Goal: Information Seeking & Learning: Learn about a topic

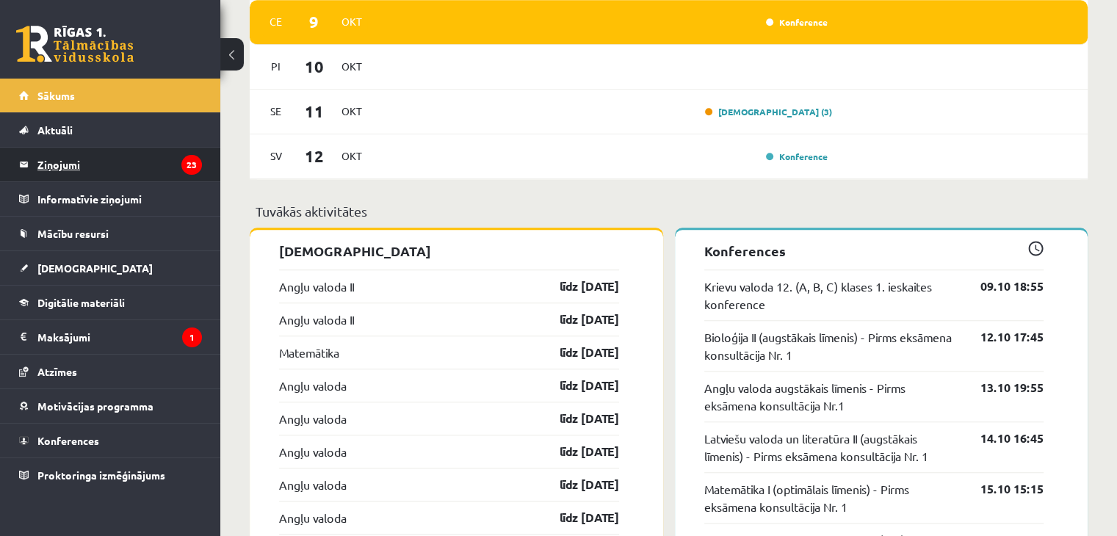
scroll to position [1113, 0]
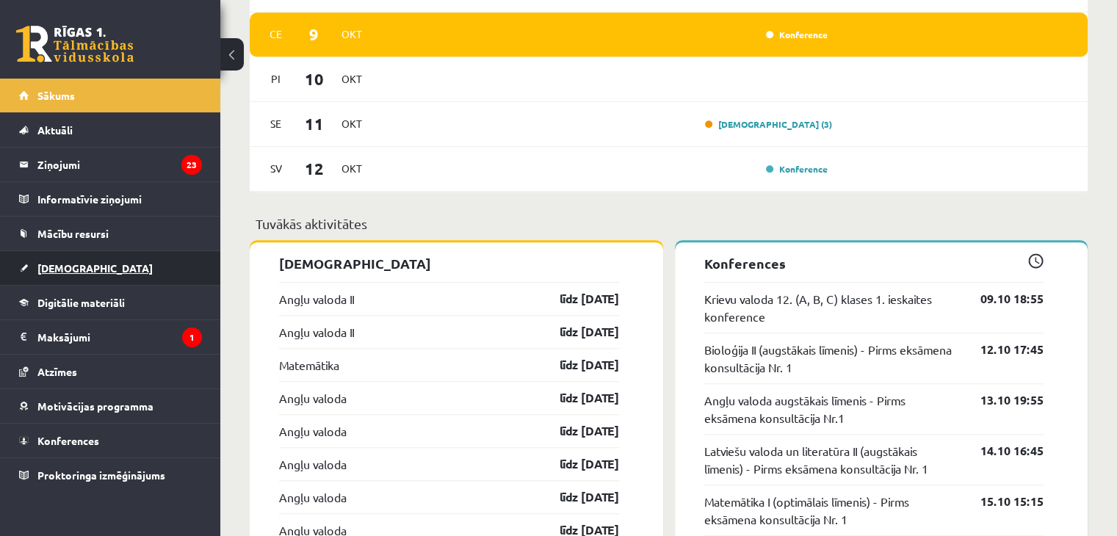
click at [114, 266] on link "[DEMOGRAPHIC_DATA]" at bounding box center [110, 268] width 183 height 34
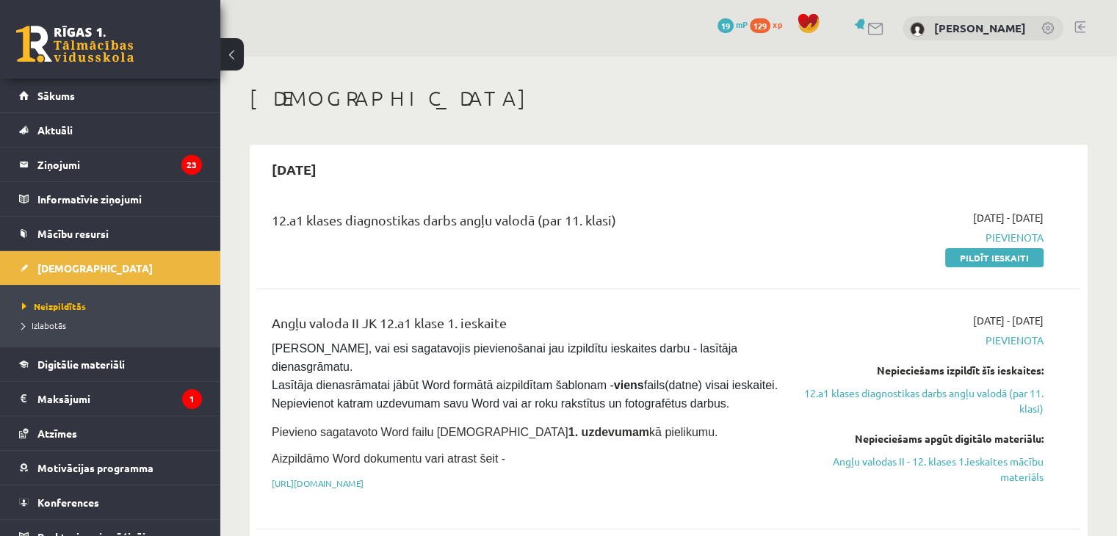
scroll to position [162, 0]
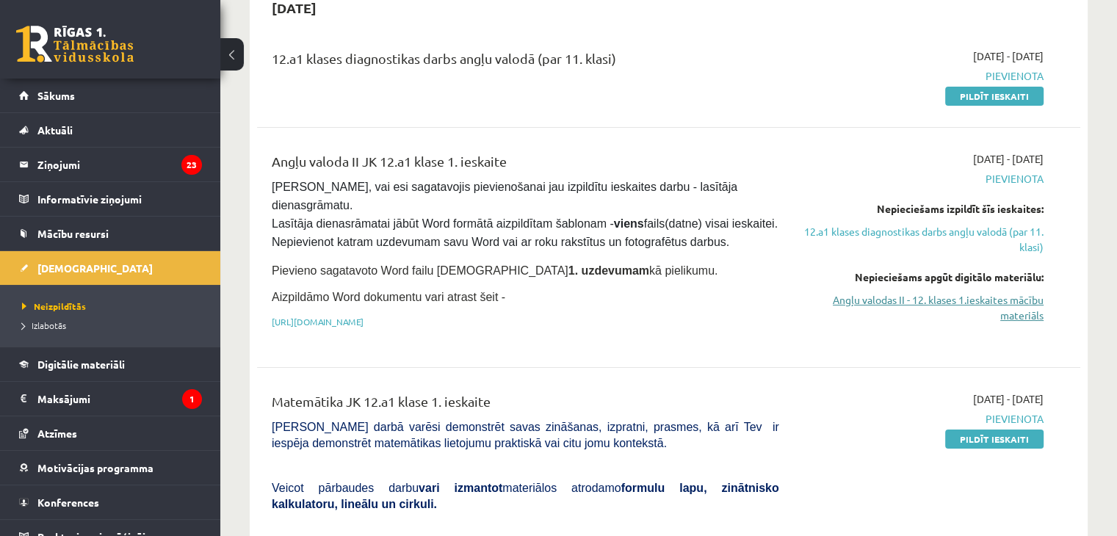
click at [995, 299] on link "Angļu valodas II - 12. klases 1.ieskaites mācību materiāls" at bounding box center [922, 307] width 242 height 31
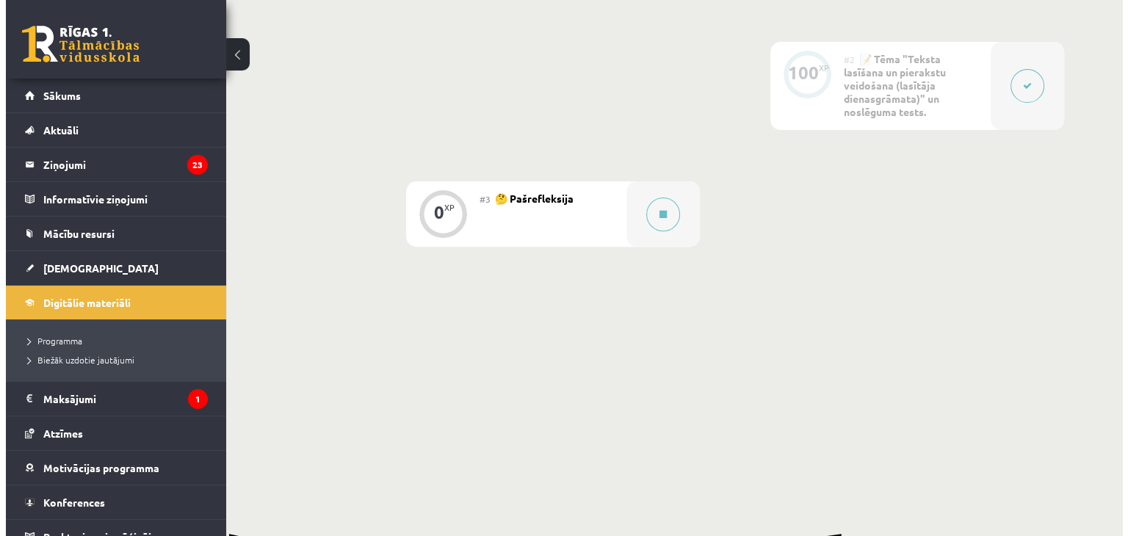
scroll to position [343, 0]
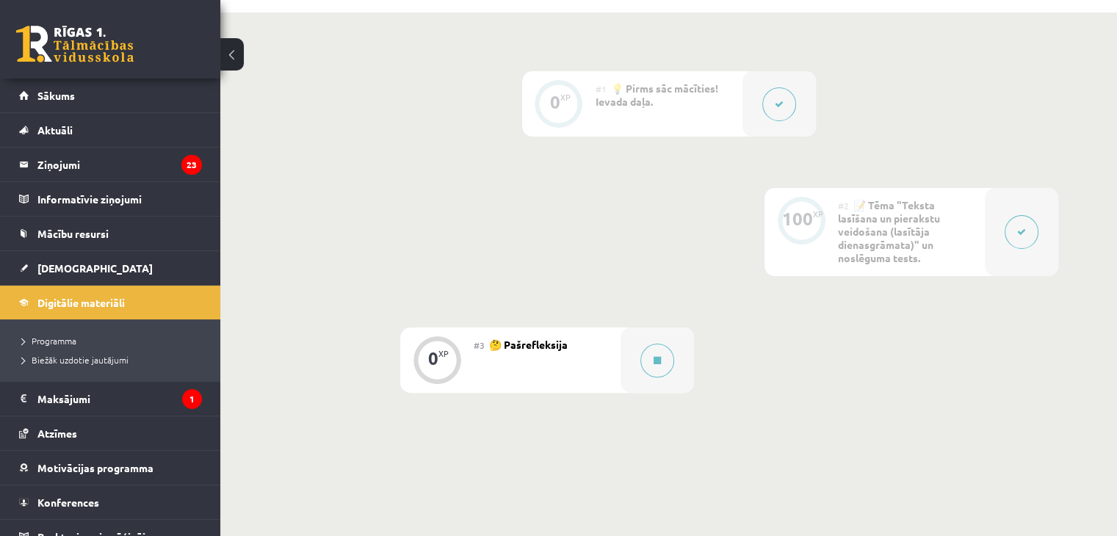
click at [772, 121] on button at bounding box center [779, 104] width 34 height 34
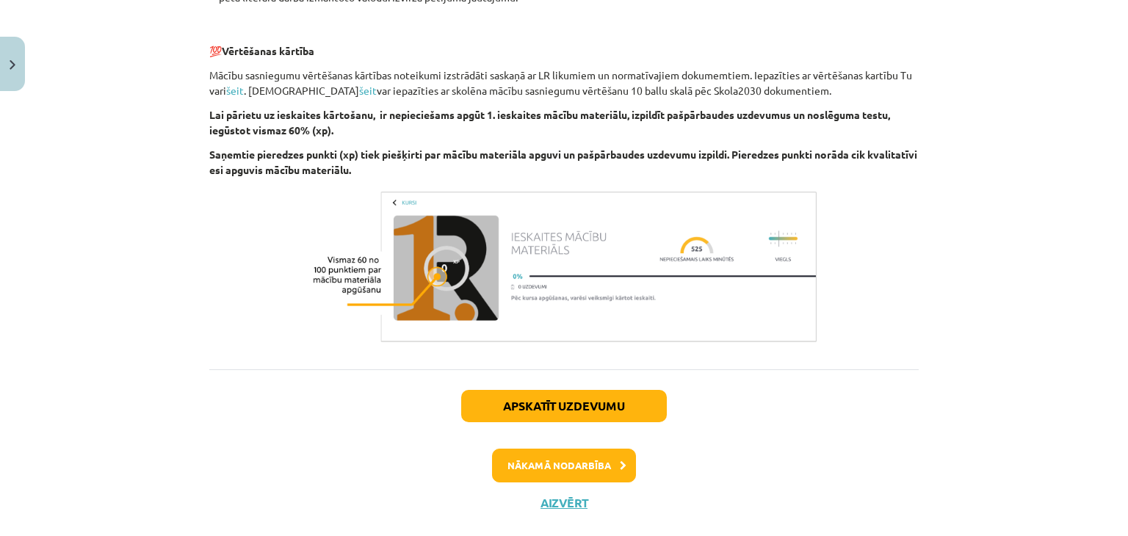
scroll to position [1056, 0]
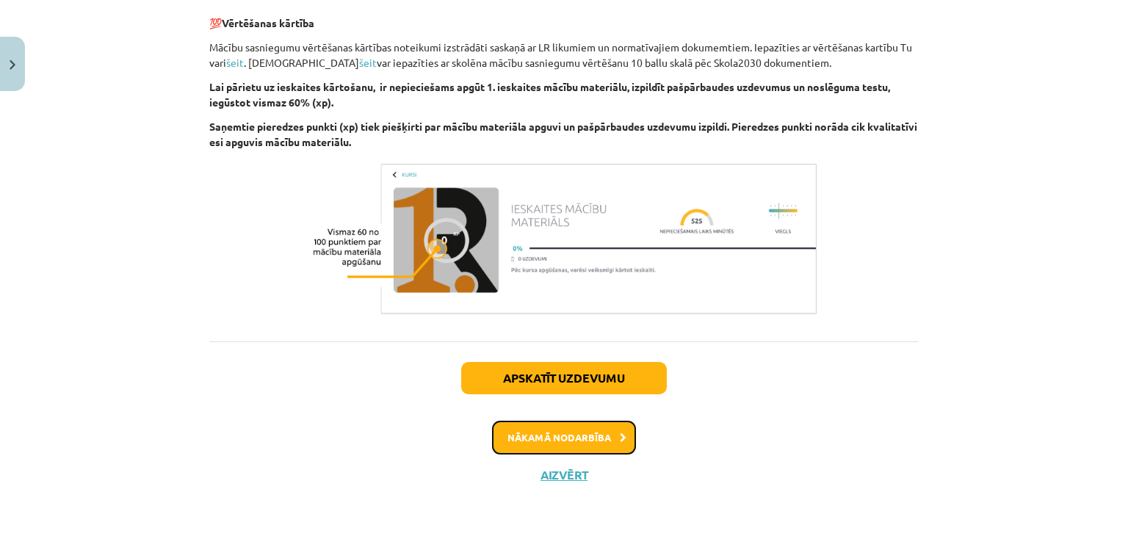
click at [570, 434] on button "Nākamā nodarbība" at bounding box center [564, 438] width 144 height 34
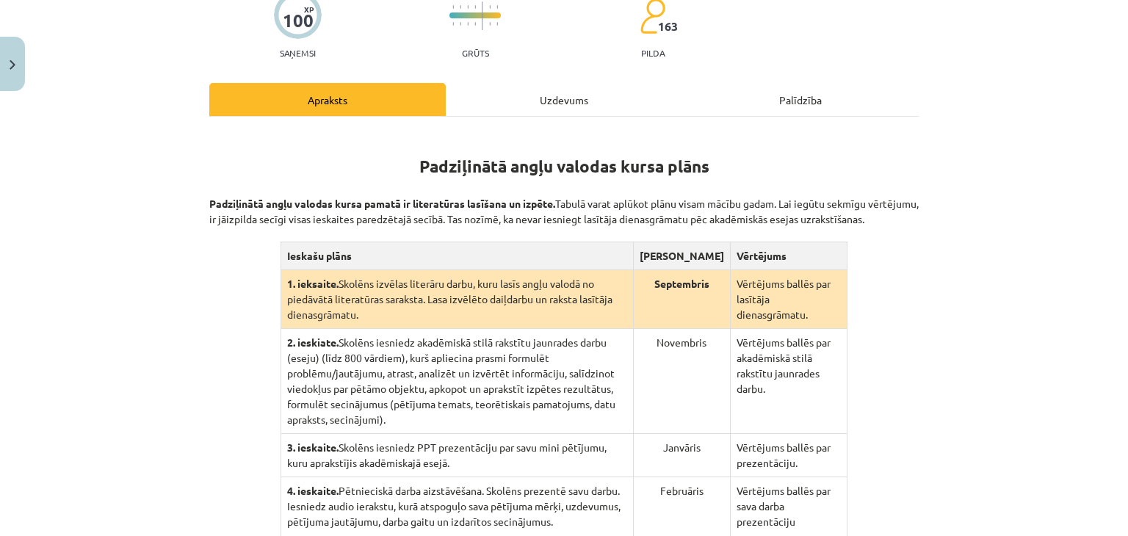
scroll to position [425, 0]
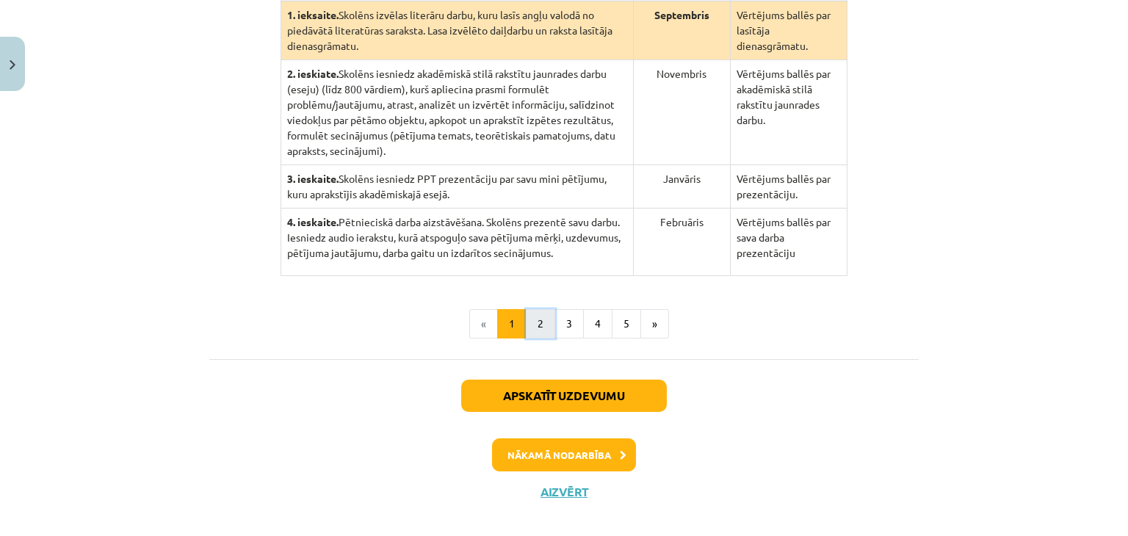
click at [532, 309] on button "2" at bounding box center [540, 323] width 29 height 29
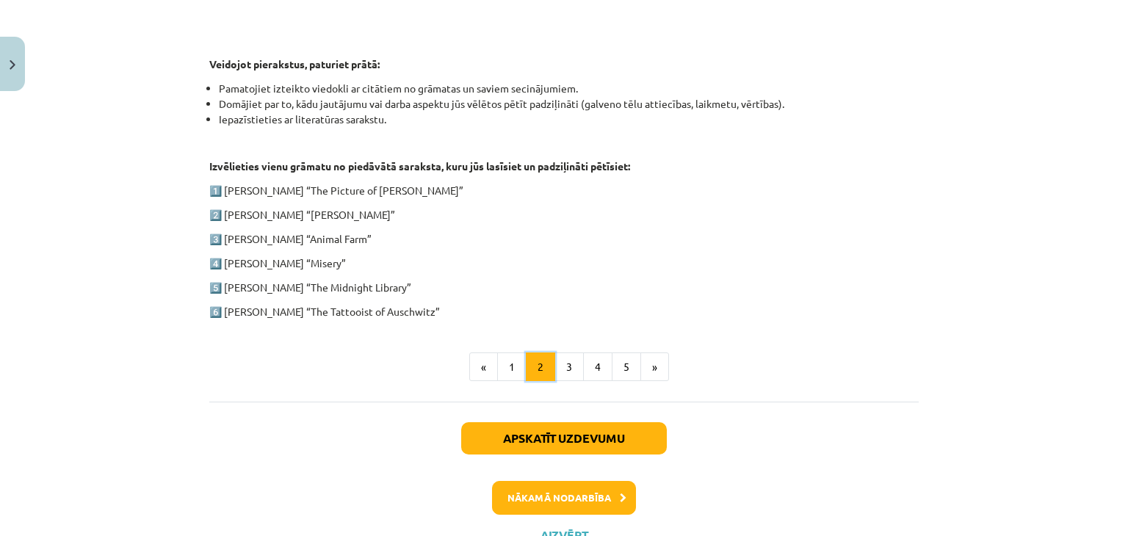
scroll to position [777, 0]
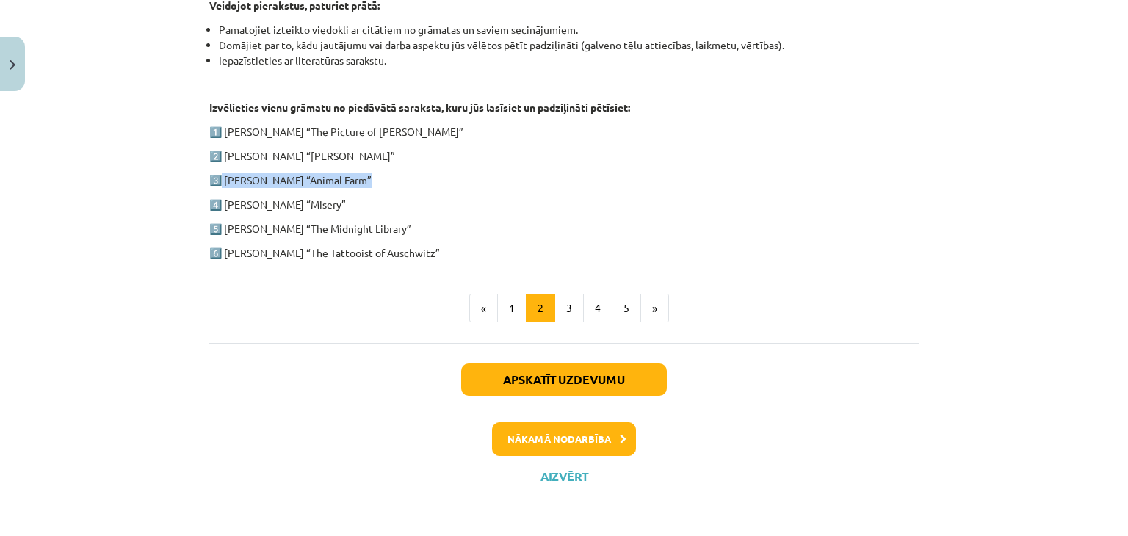
drag, startPoint x: 217, startPoint y: 178, endPoint x: 369, endPoint y: 163, distance: 152.7
copy p "George Orwell “Animal Farm”"
click at [551, 208] on p "4️⃣ Stephen King “Misery”" at bounding box center [563, 204] width 709 height 15
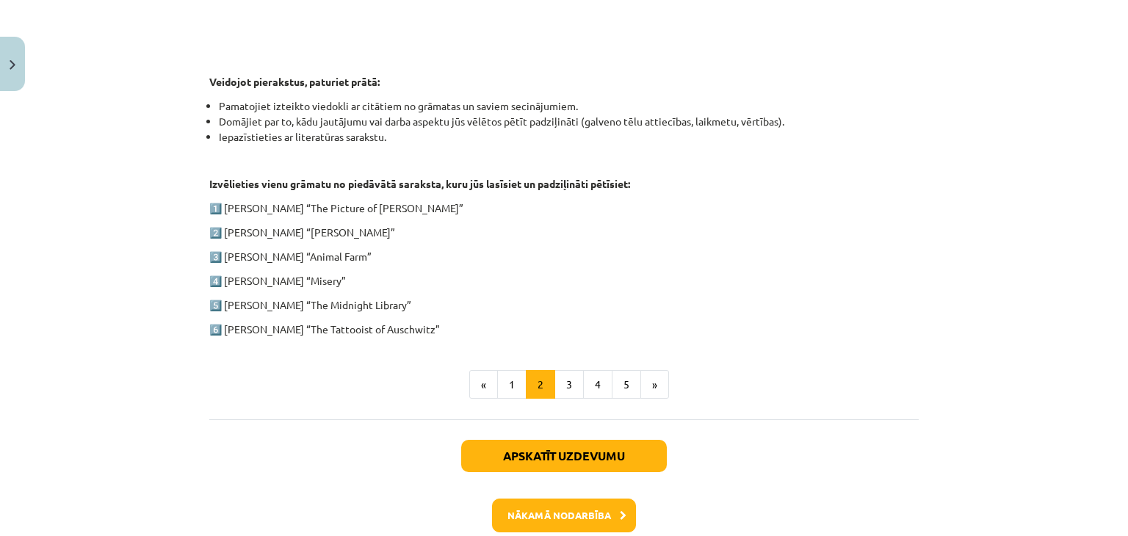
scroll to position [700, 0]
click at [573, 380] on button "3" at bounding box center [568, 384] width 29 height 29
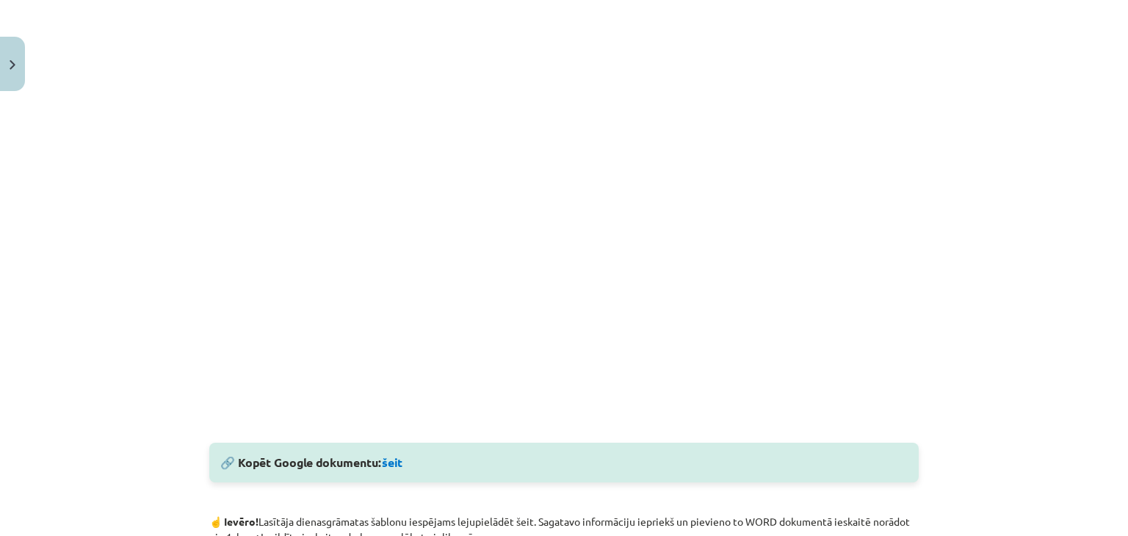
scroll to position [426, 0]
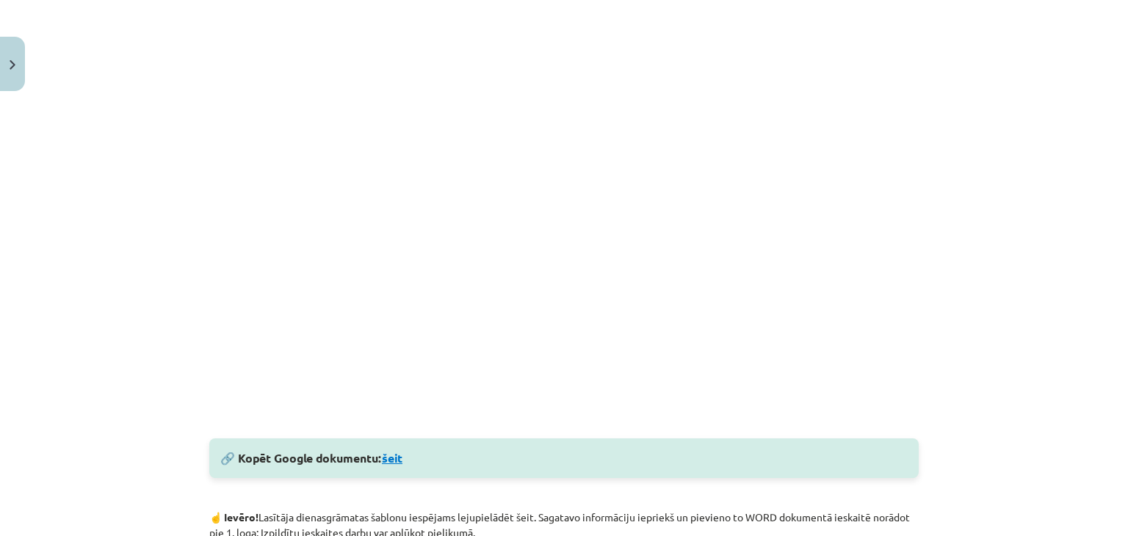
click at [390, 464] on link "šeit" at bounding box center [392, 457] width 21 height 15
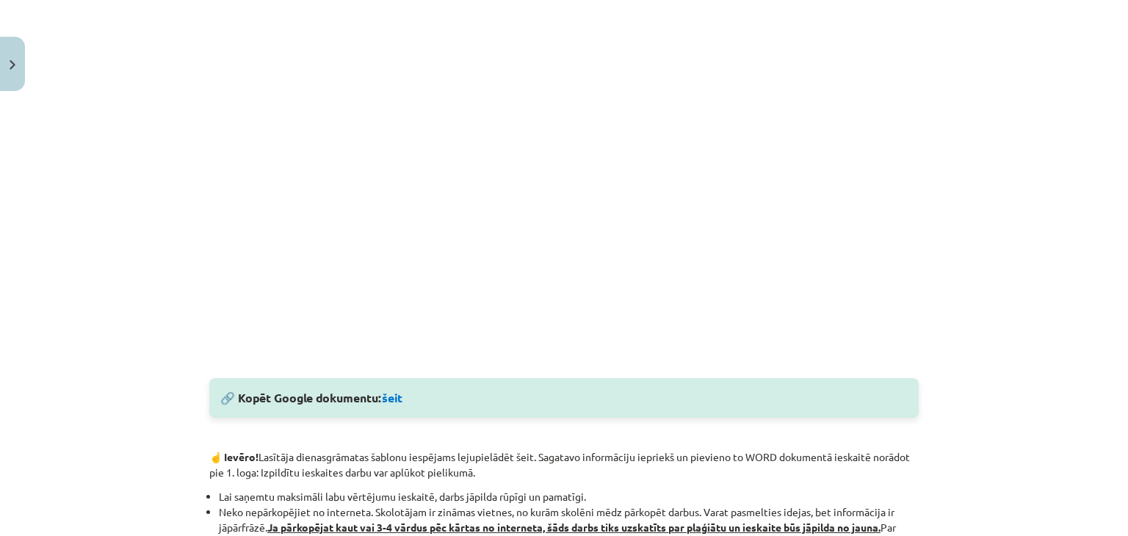
scroll to position [0, 0]
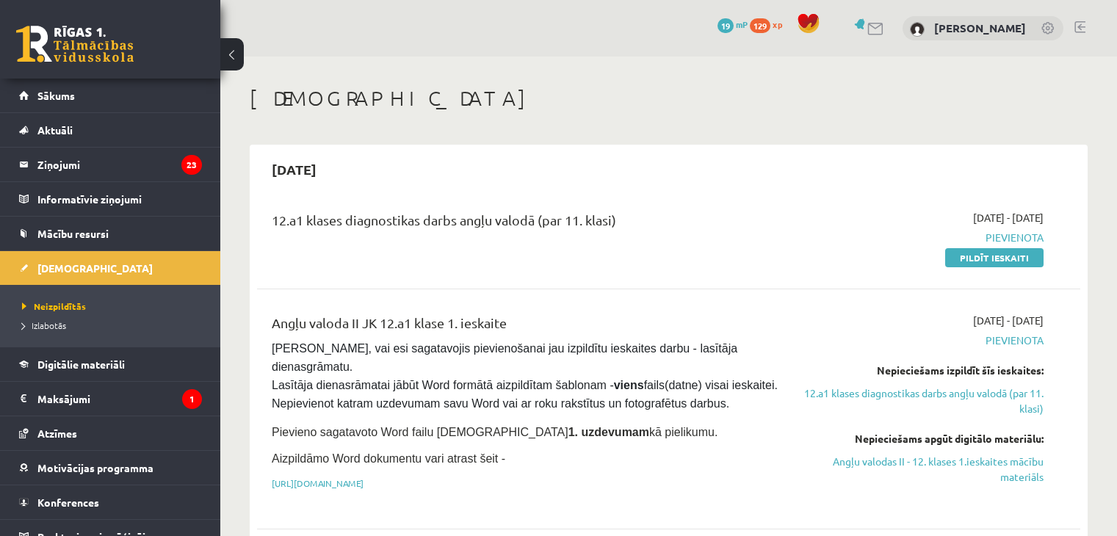
scroll to position [151, 0]
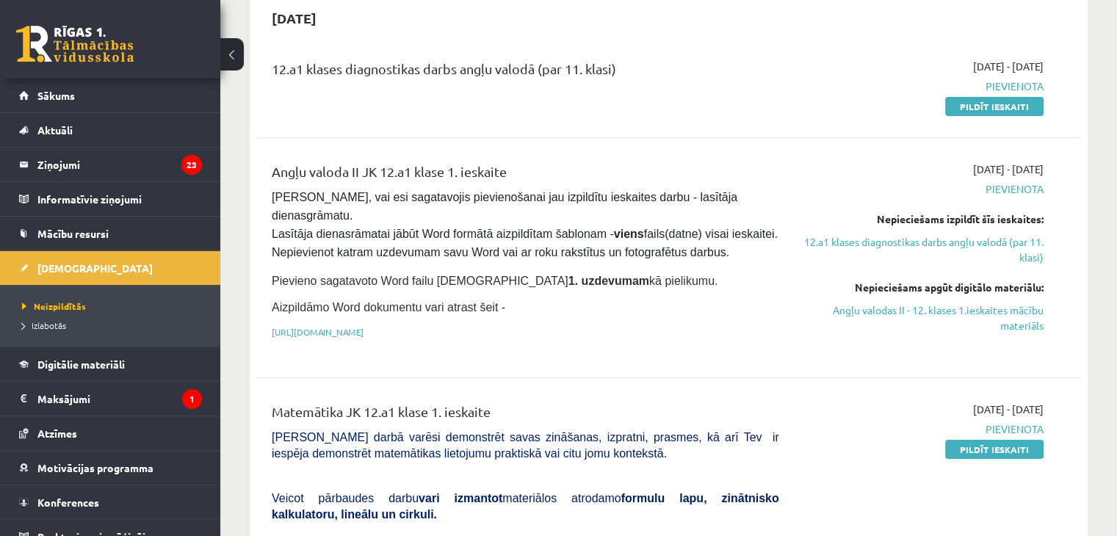
click at [153, 167] on legend "Ziņojumi 23" at bounding box center [119, 165] width 164 height 34
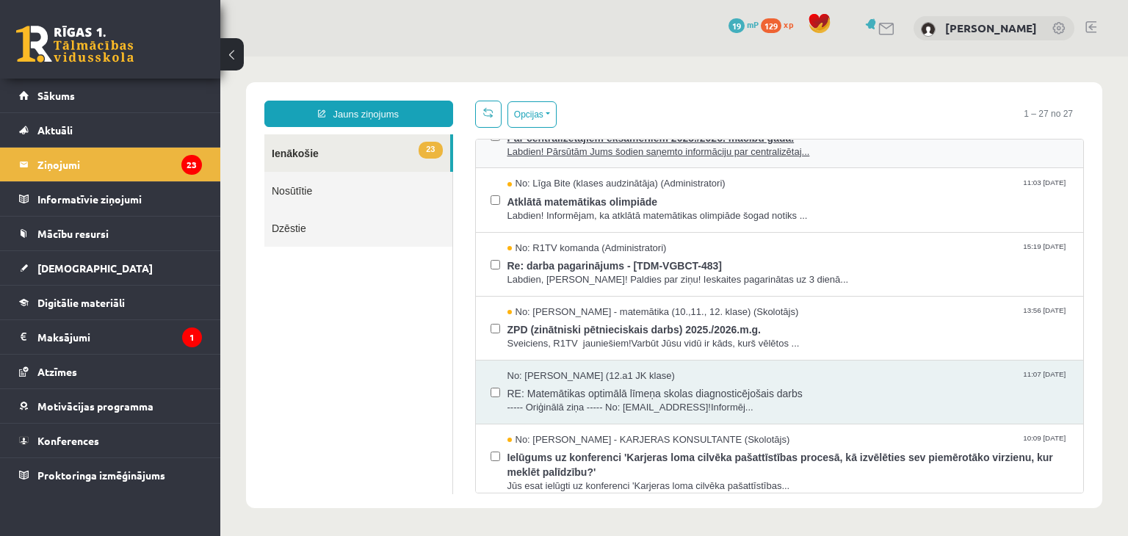
scroll to position [164, 0]
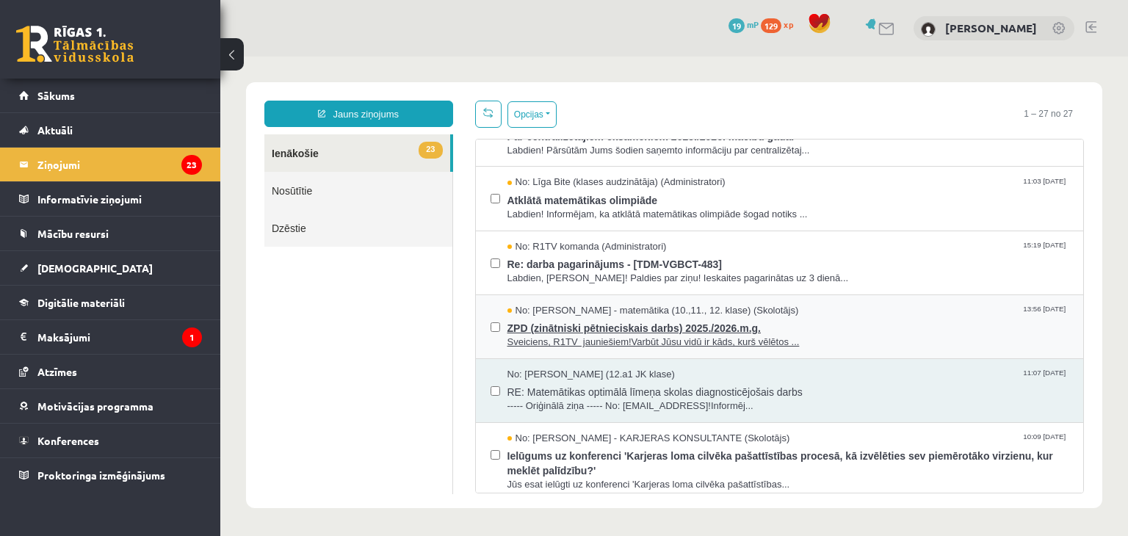
click at [573, 305] on span "No: Laima Tukāne - Grosa - matemātika (10.,11., 12. klase) (Skolotājs)" at bounding box center [652, 311] width 291 height 14
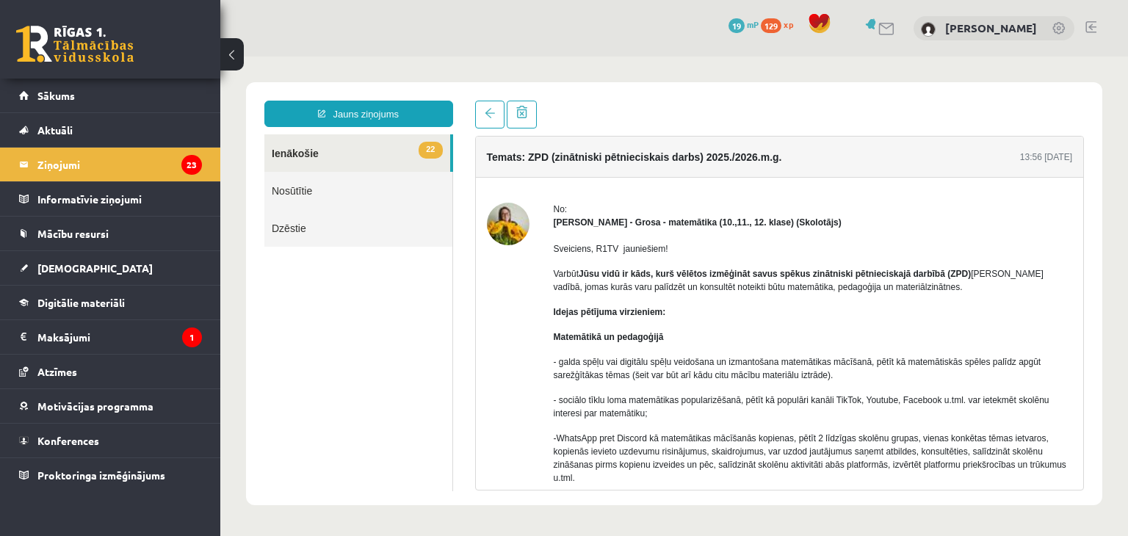
scroll to position [0, 0]
click at [43, 89] on span "Sākums" at bounding box center [55, 95] width 37 height 13
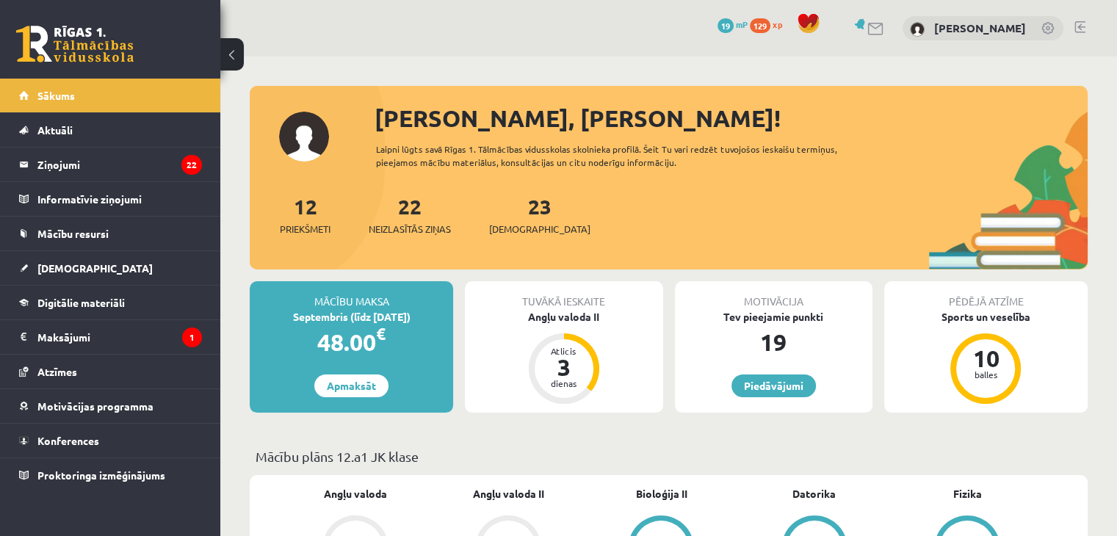
click at [330, 26] on div "0 Dāvanas 19 mP 129 xp Roberts Bondarevs" at bounding box center [668, 28] width 896 height 57
click at [330, 54] on div "0 Dāvanas 19 mP 129 xp Roberts Bondarevs" at bounding box center [668, 28] width 896 height 57
